Goal: Task Accomplishment & Management: Complete application form

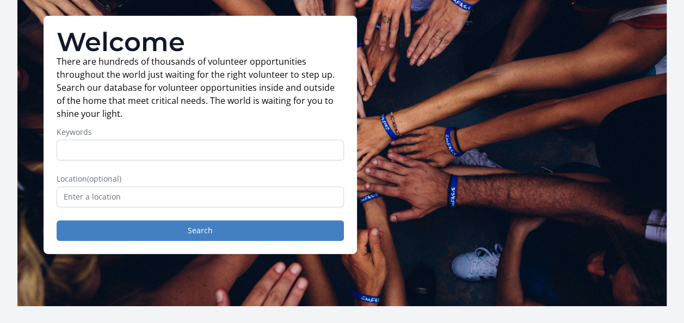
scroll to position [70, 0]
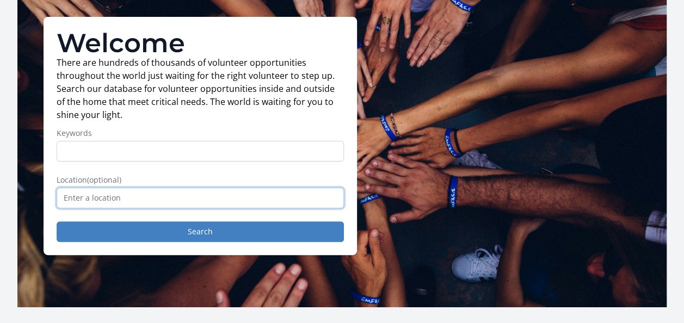
click at [248, 201] on input "text" at bounding box center [200, 198] width 287 height 21
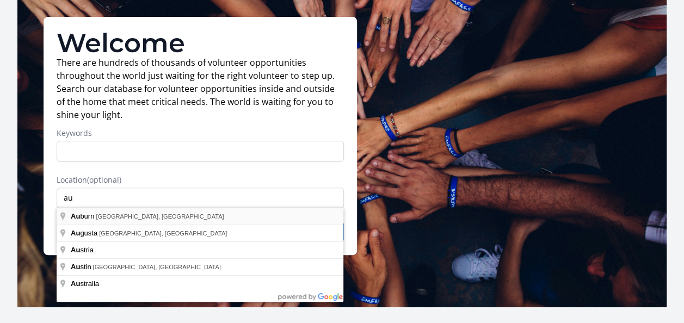
type input "[GEOGRAPHIC_DATA], [GEOGRAPHIC_DATA], [GEOGRAPHIC_DATA]"
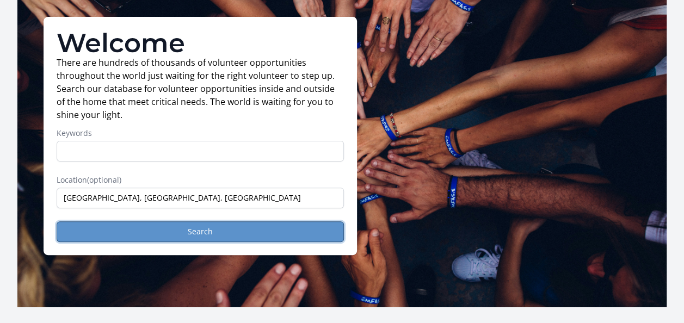
click at [224, 222] on button "Search" at bounding box center [200, 231] width 287 height 21
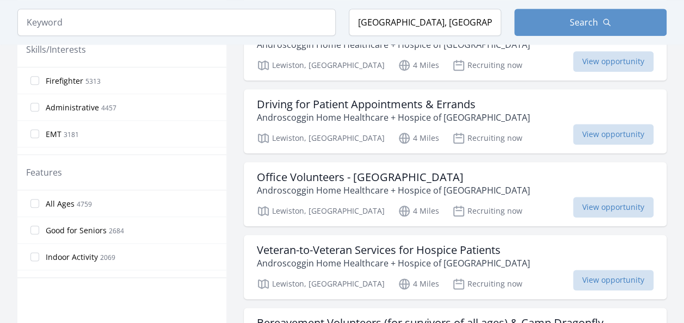
scroll to position [521, 0]
click at [594, 203] on span "View opportunity" at bounding box center [613, 206] width 81 height 21
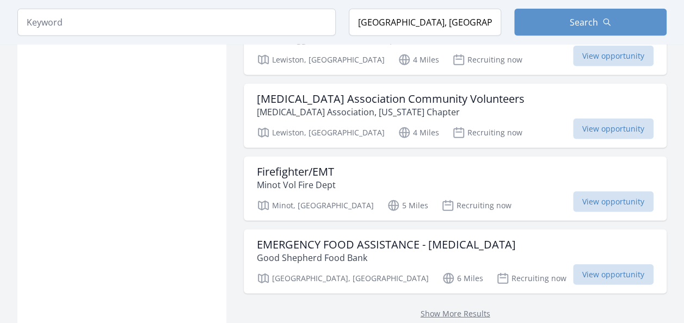
scroll to position [1398, 0]
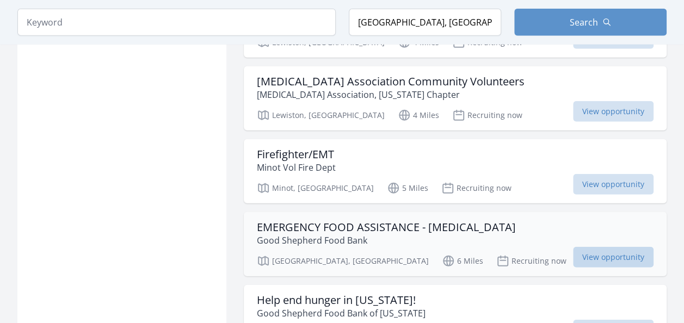
click at [606, 254] on span "View opportunity" at bounding box center [613, 257] width 81 height 21
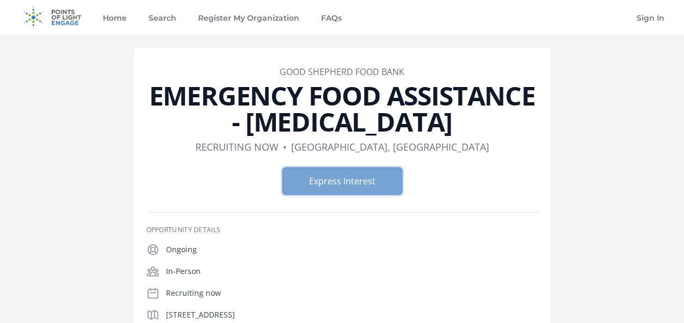
click at [377, 181] on button "Express Interest" at bounding box center [342, 181] width 120 height 27
